Goal: Task Accomplishment & Management: Manage account settings

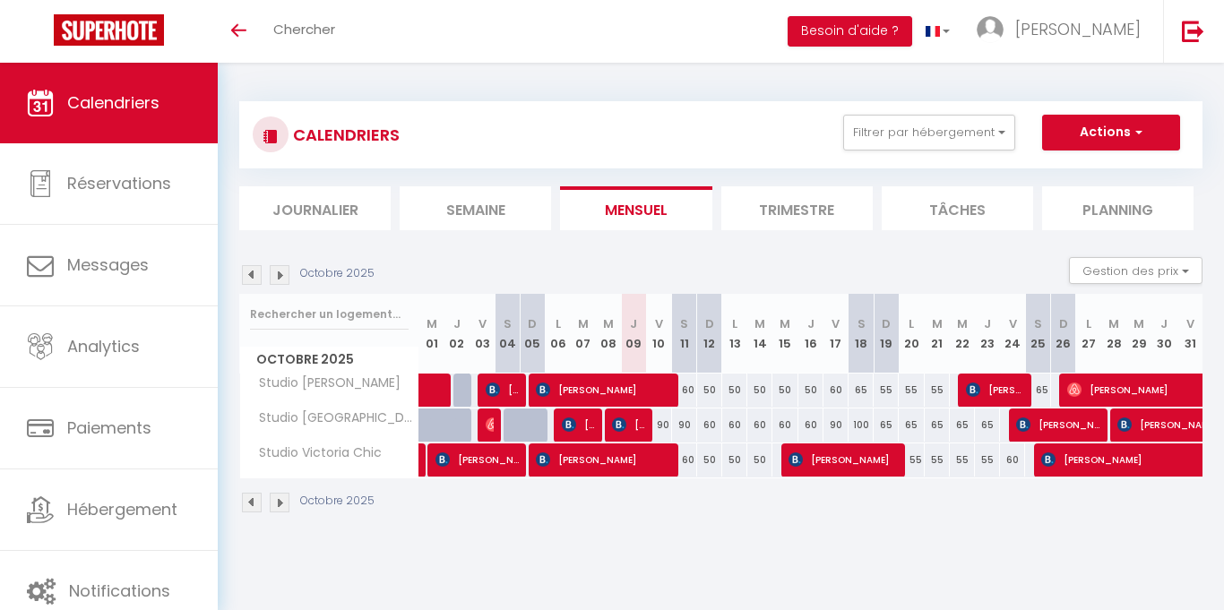
click at [250, 279] on img at bounding box center [252, 275] width 20 height 20
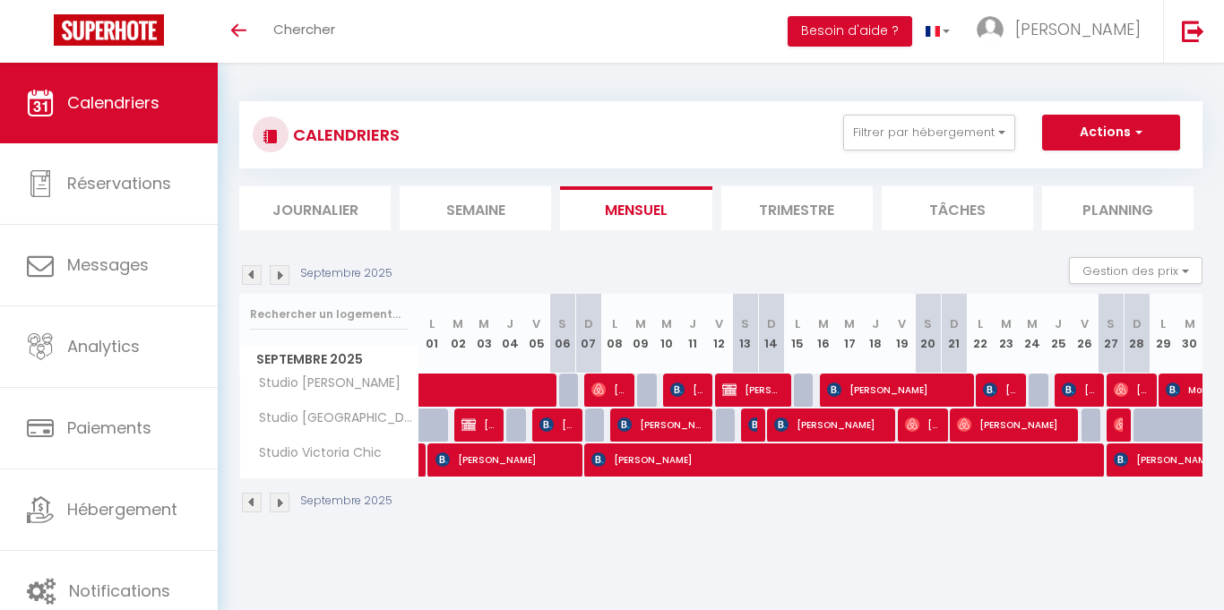
click at [250, 279] on img at bounding box center [252, 275] width 20 height 20
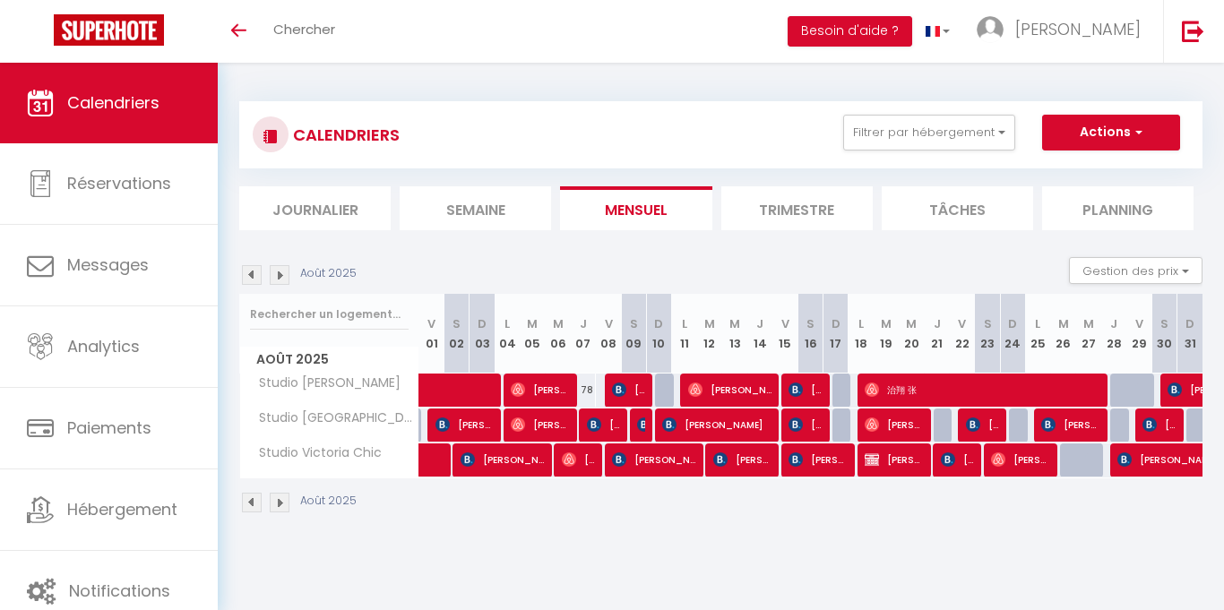
click at [250, 279] on img at bounding box center [252, 275] width 20 height 20
select select
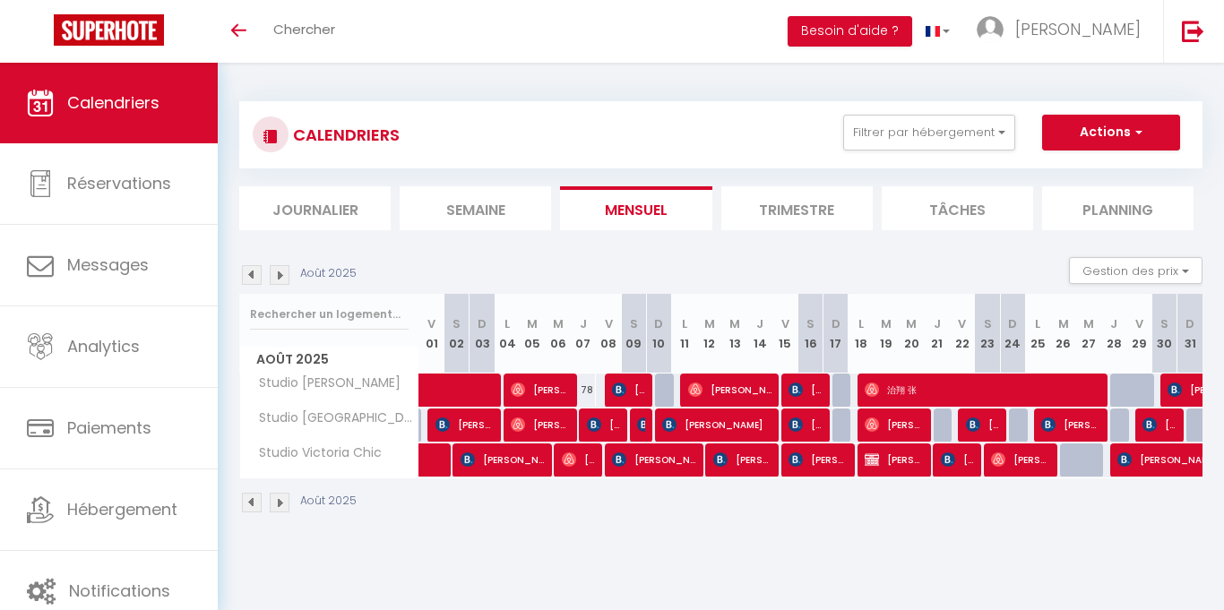
select select
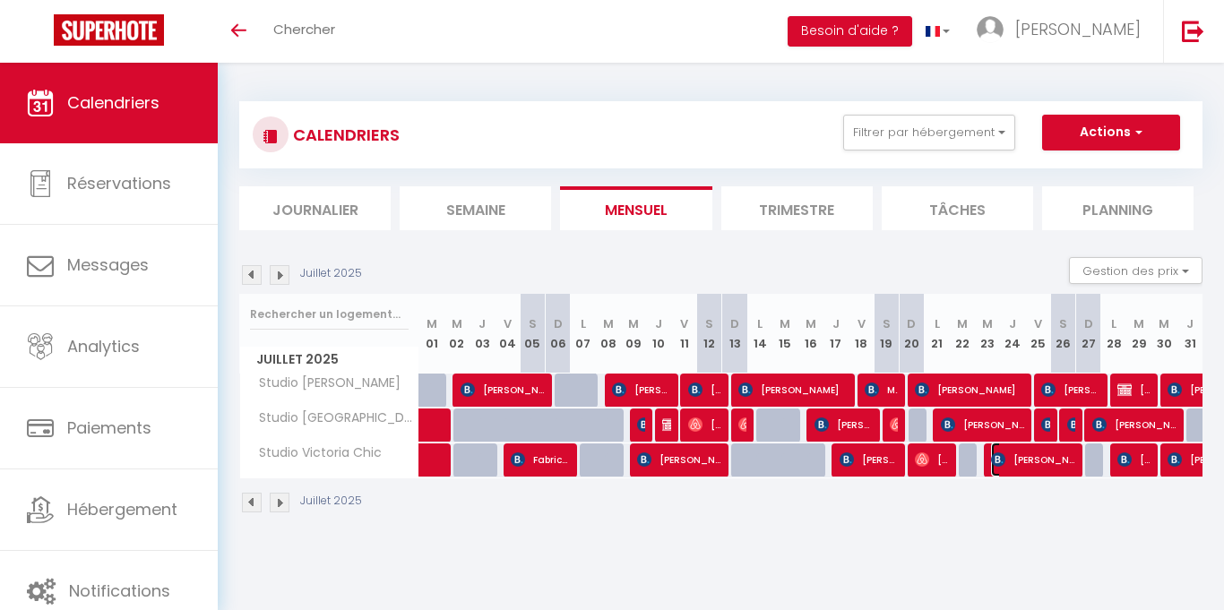
click at [1058, 466] on span "Albane Duval" at bounding box center [1032, 460] width 83 height 34
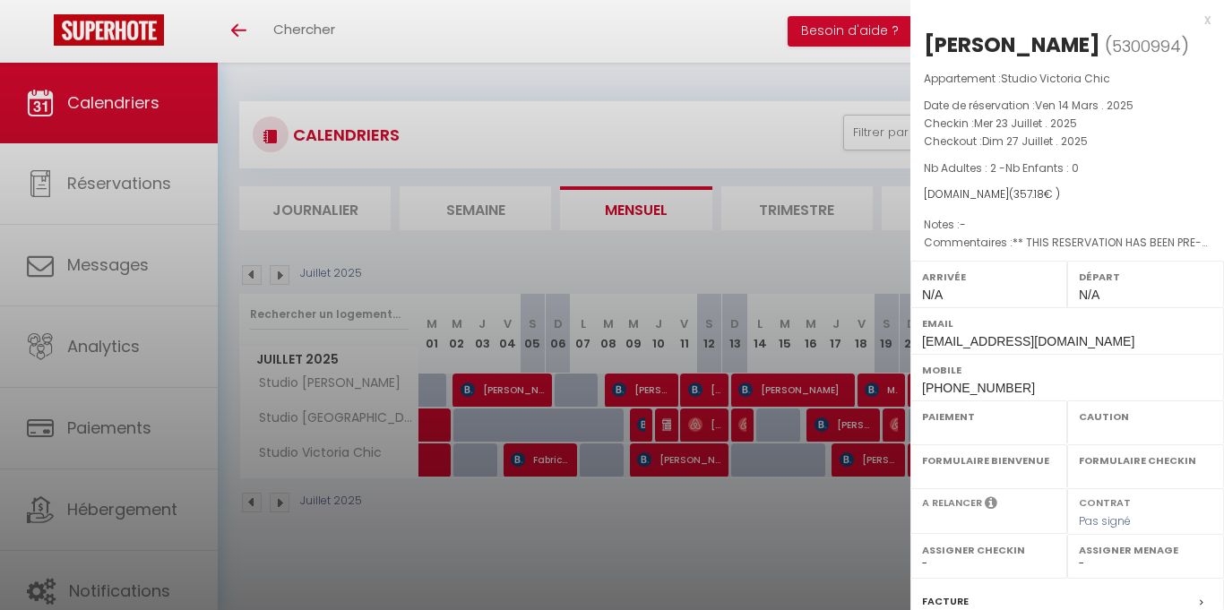
select select "OK"
select select "0"
select select "1"
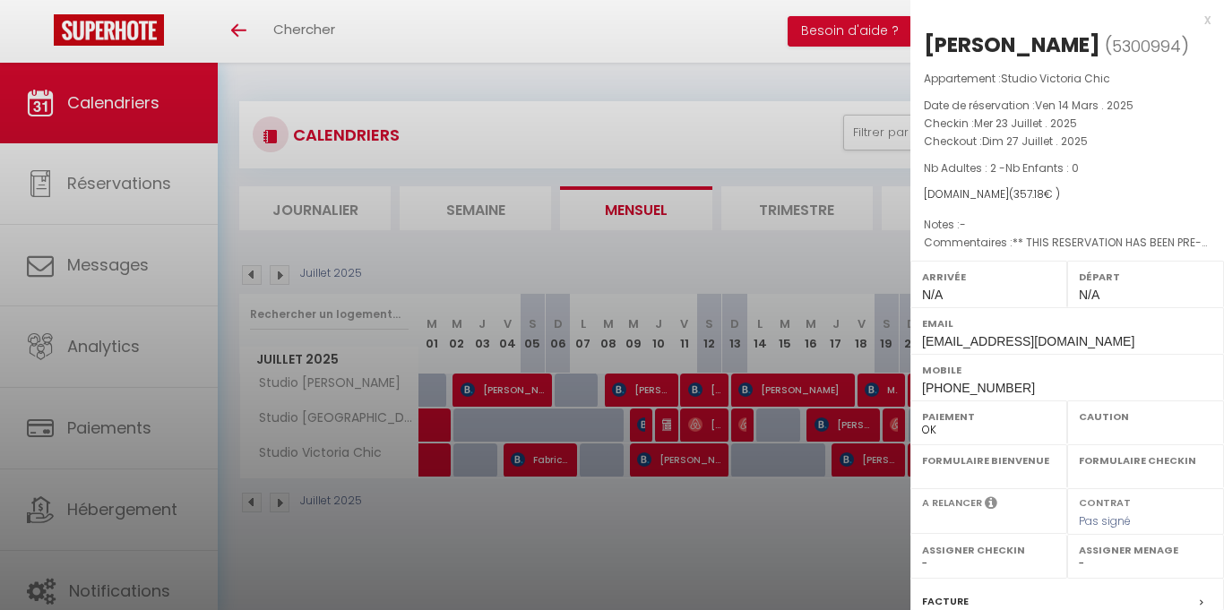
select select
